Goal: Task Accomplishment & Management: Use online tool/utility

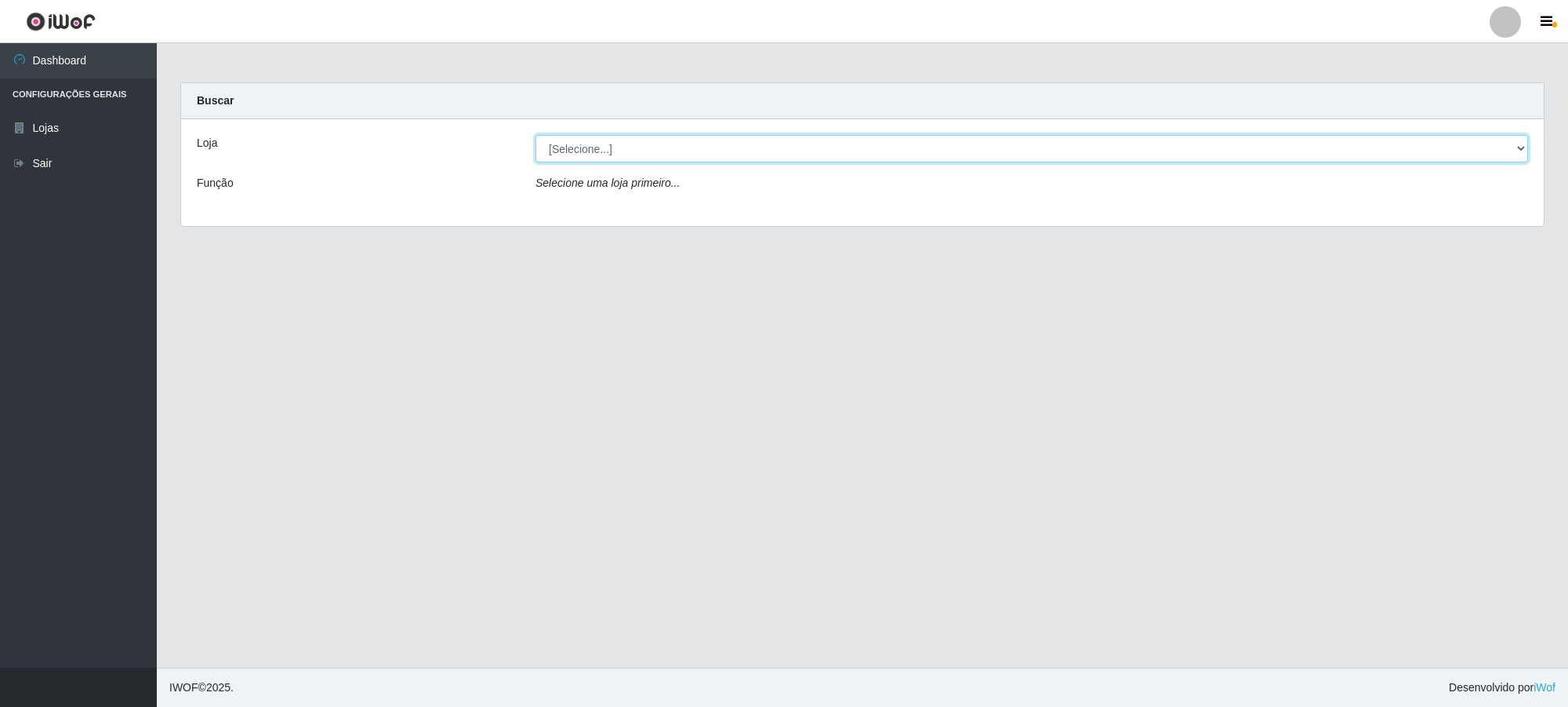
click at [681, 149] on select "[Selecione...] Extrabom - Loja 01 Centro de Distribuição" at bounding box center [1032, 149] width 992 height 27
select select "435"
click at [535, 135] on select "[Selecione...] Extrabom - Loja 01 Centro de Distribuição" at bounding box center [1032, 149] width 992 height 27
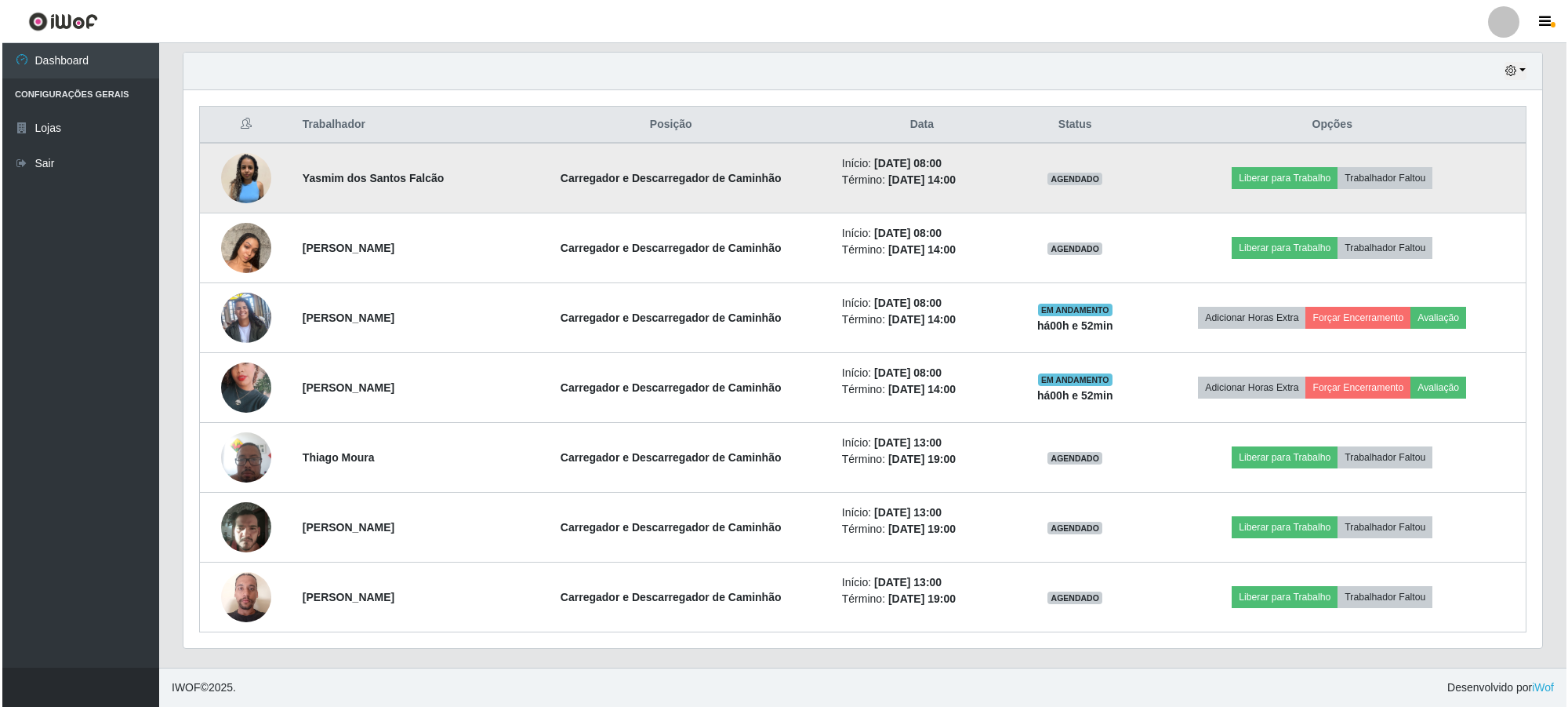
scroll to position [783864, 782855]
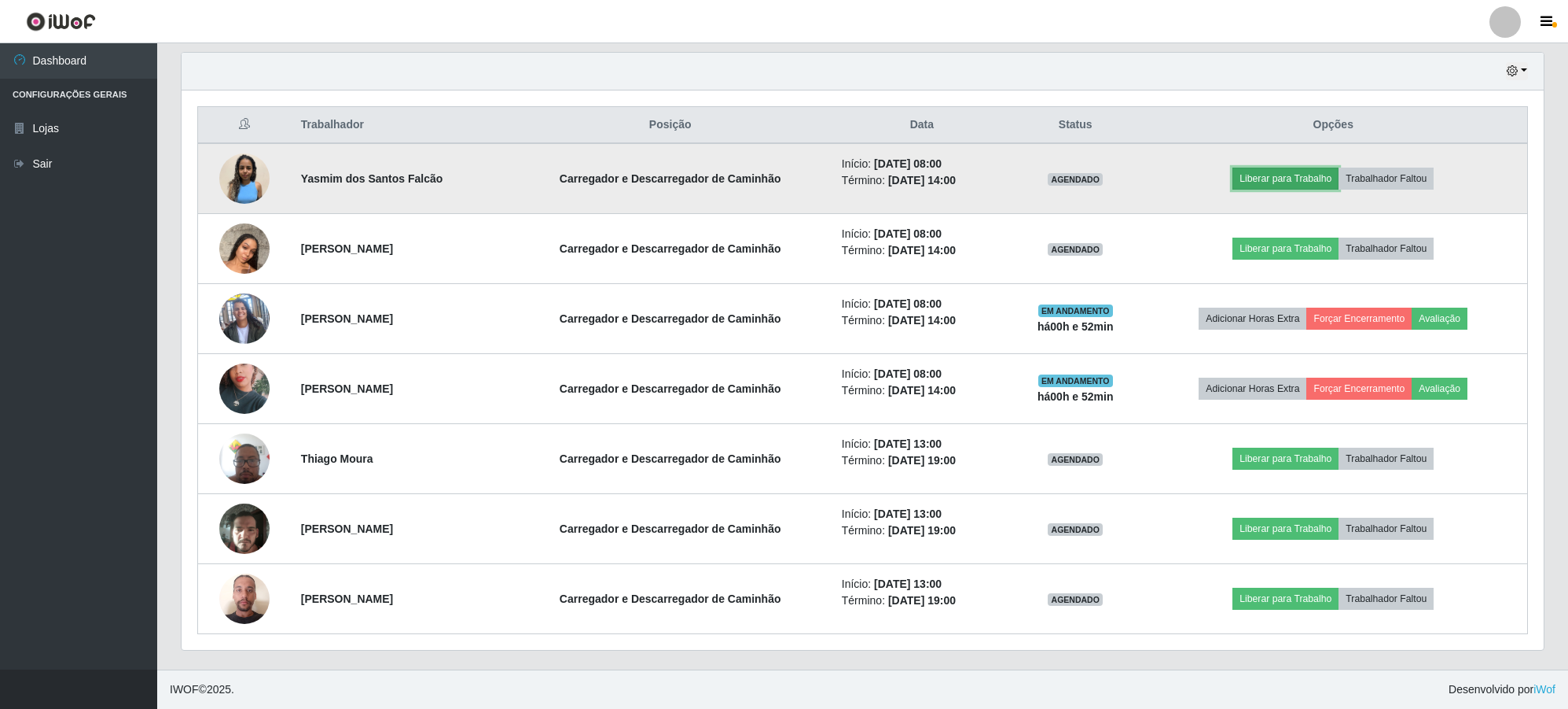
click at [1278, 177] on button "Liberar para Trabalho" at bounding box center [1286, 178] width 106 height 22
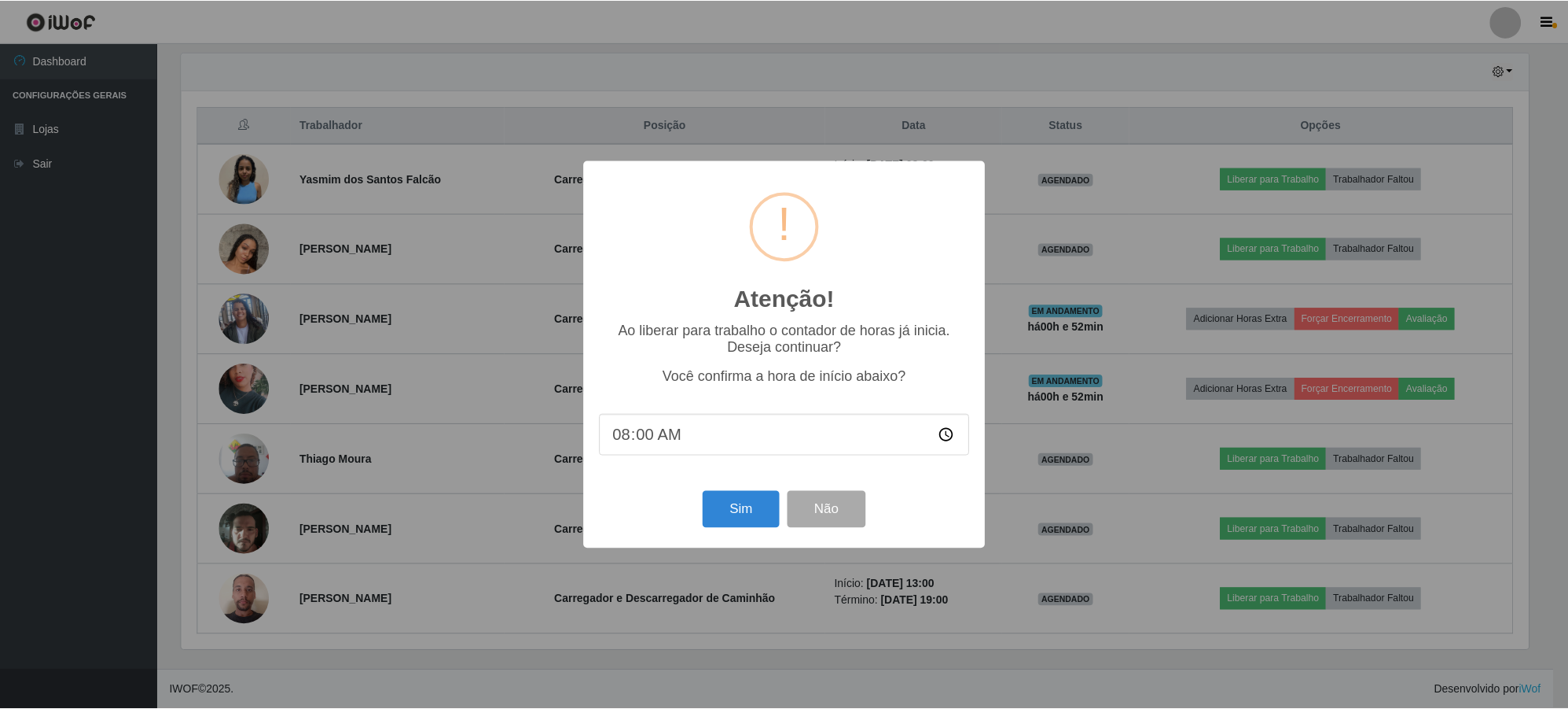
scroll to position [327, 1351]
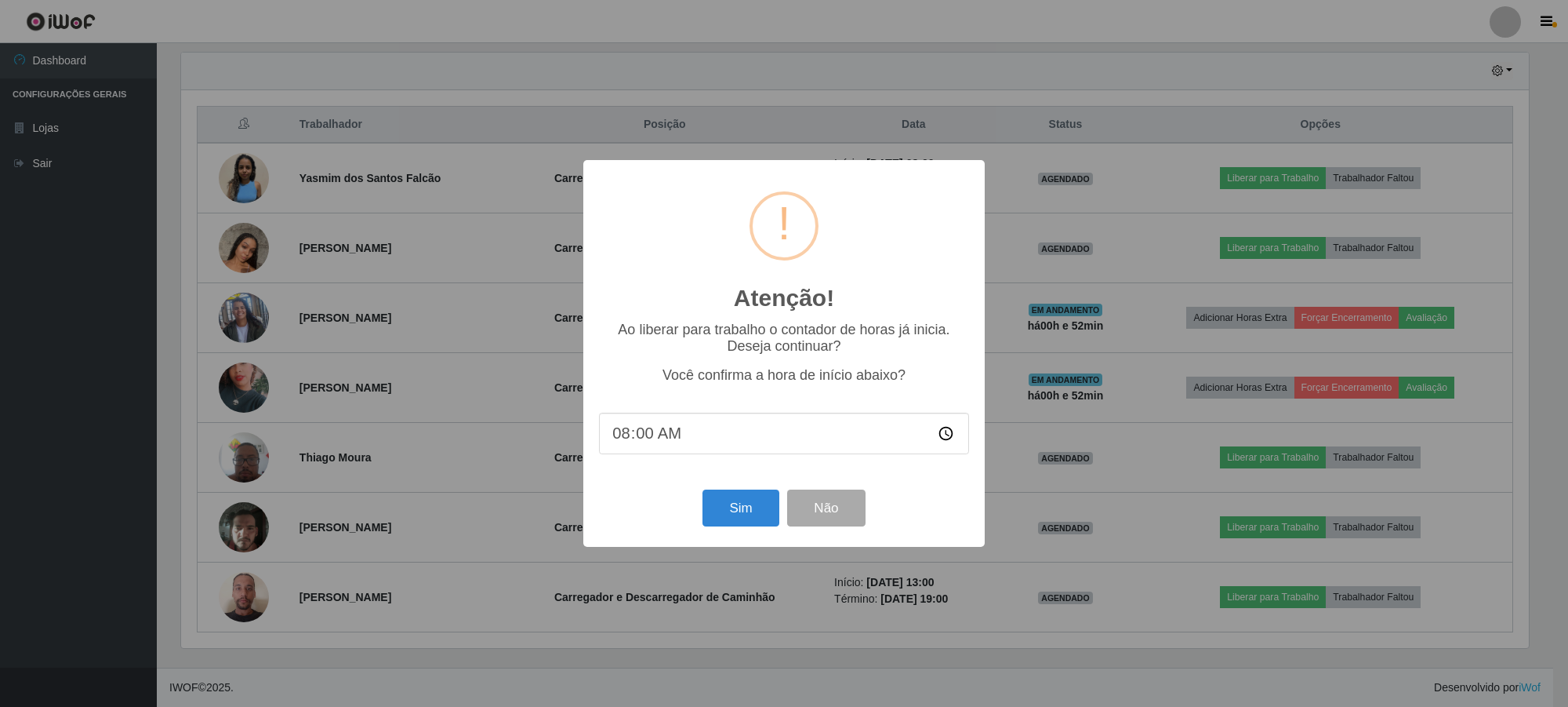
click at [664, 429] on input "08:00" at bounding box center [784, 433] width 370 height 41
click at [644, 444] on input "08:00" at bounding box center [784, 433] width 370 height 41
type input "08:30"
click at [734, 519] on button "Sim" at bounding box center [741, 508] width 76 height 37
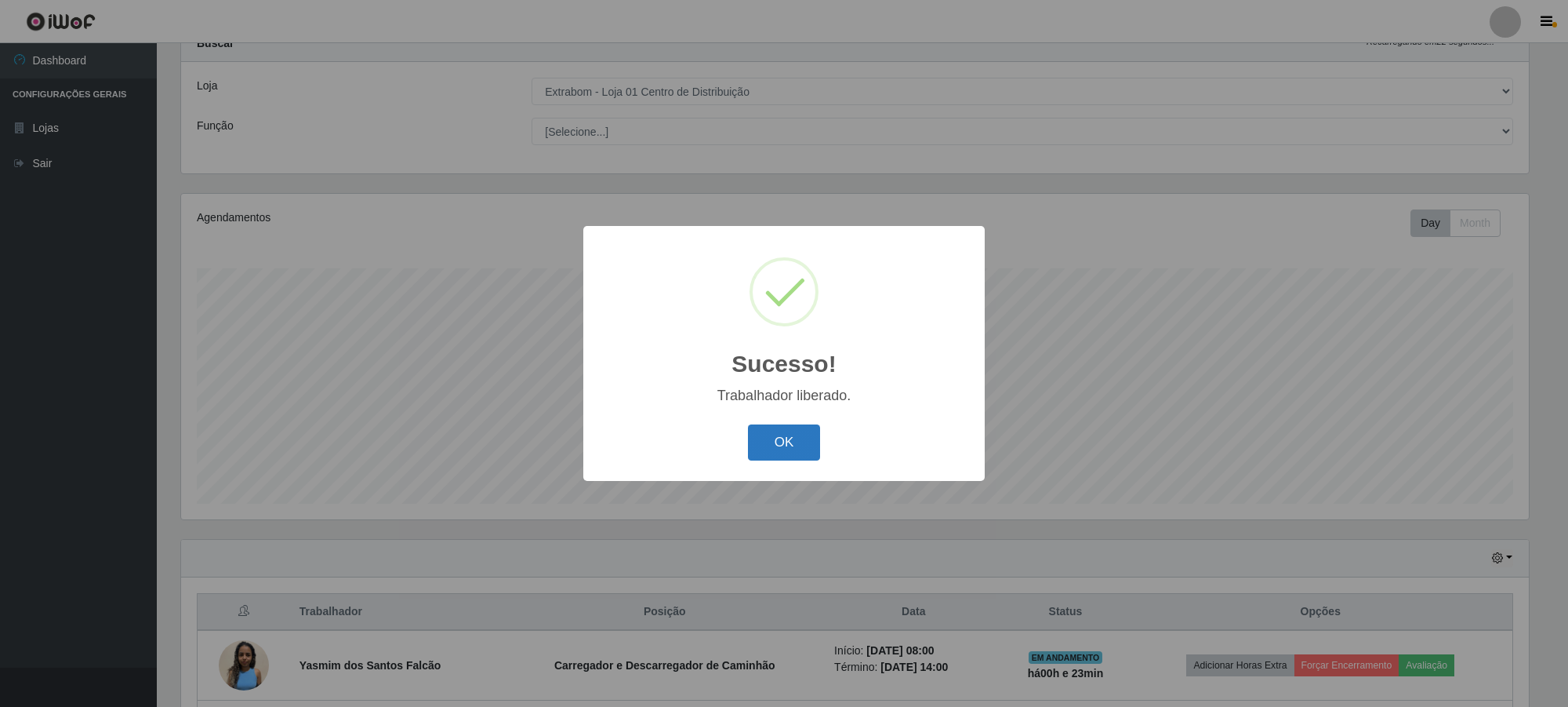
click at [770, 449] on button "OK" at bounding box center [784, 443] width 73 height 37
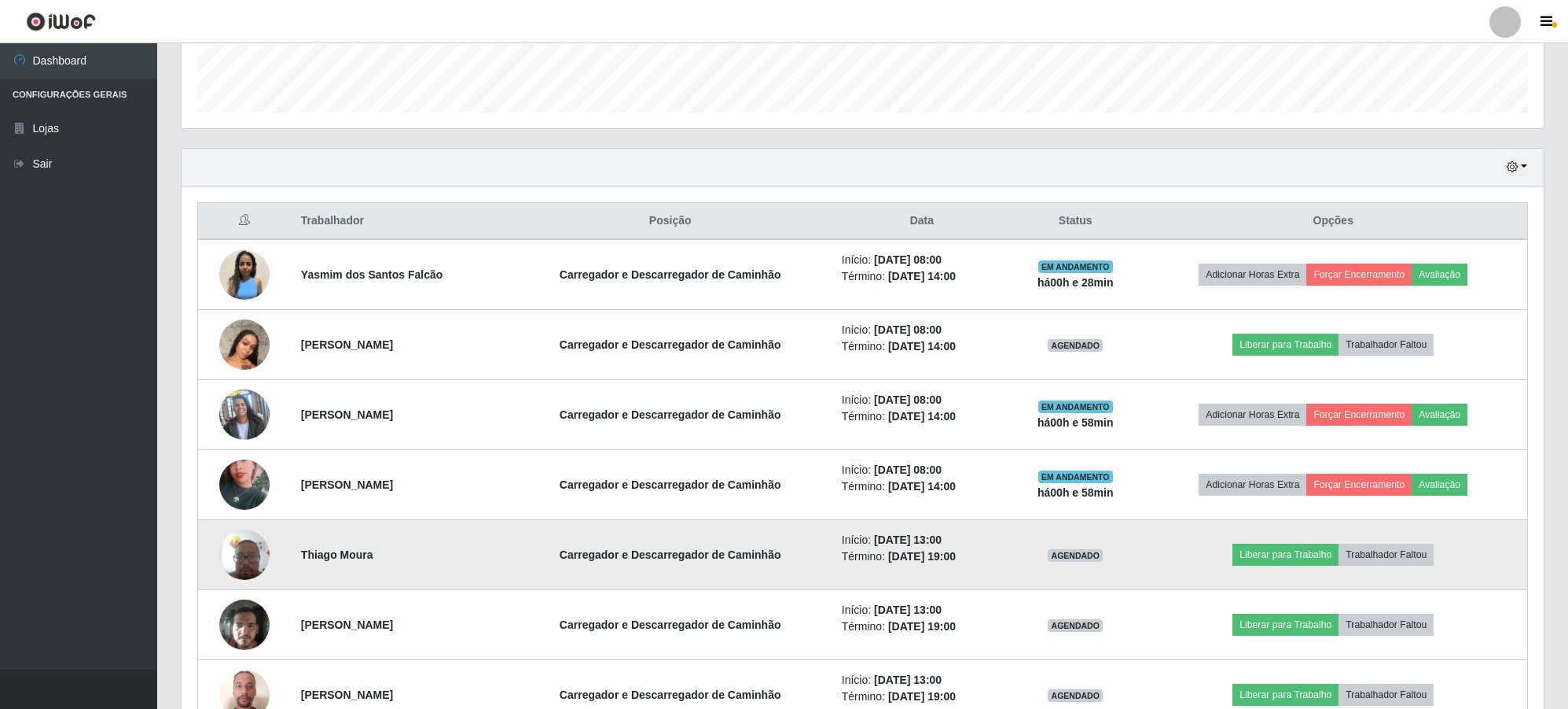
scroll to position [548, 0]
